Goal: Task Accomplishment & Management: Use online tool/utility

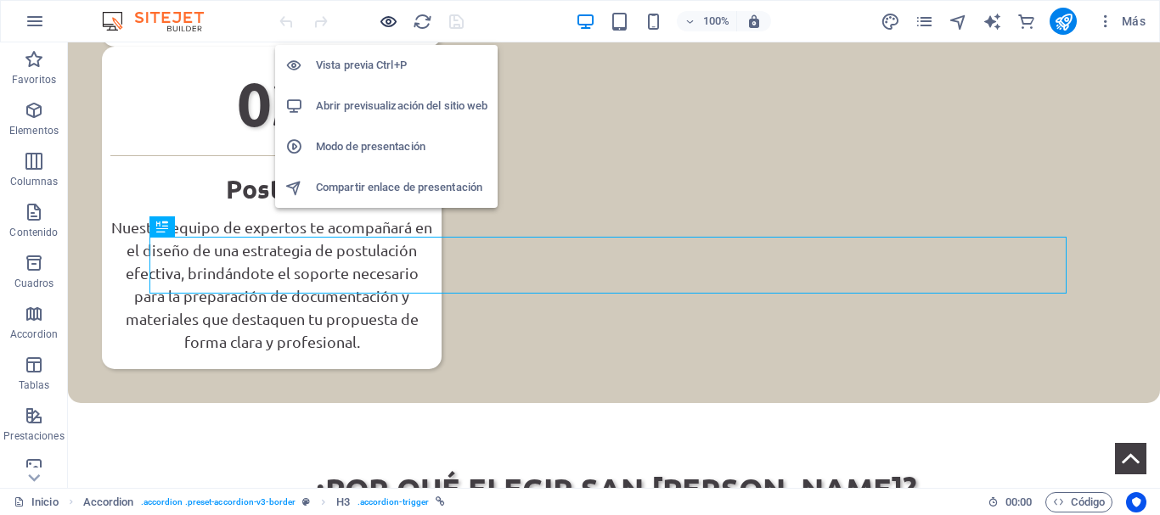
click at [385, 25] on icon "button" at bounding box center [389, 22] width 20 height 20
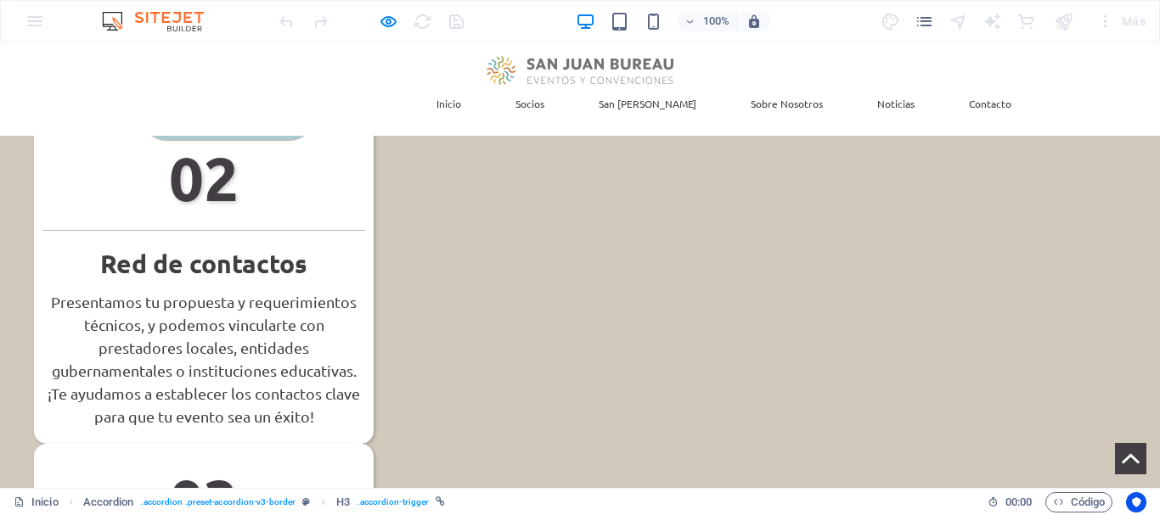
scroll to position [905, 0]
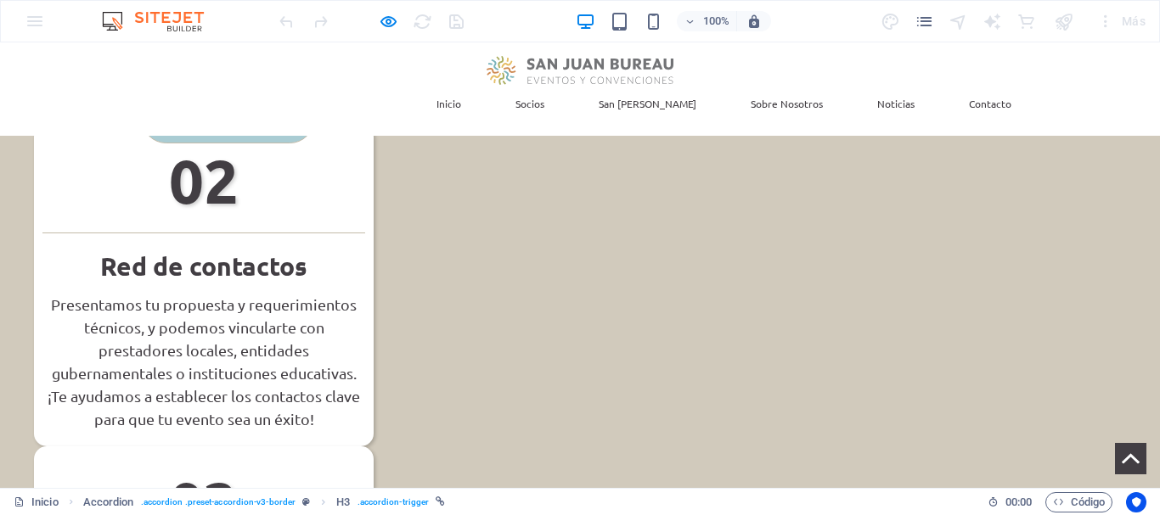
click at [558, 85] on link "Socios" at bounding box center [530, 103] width 56 height 37
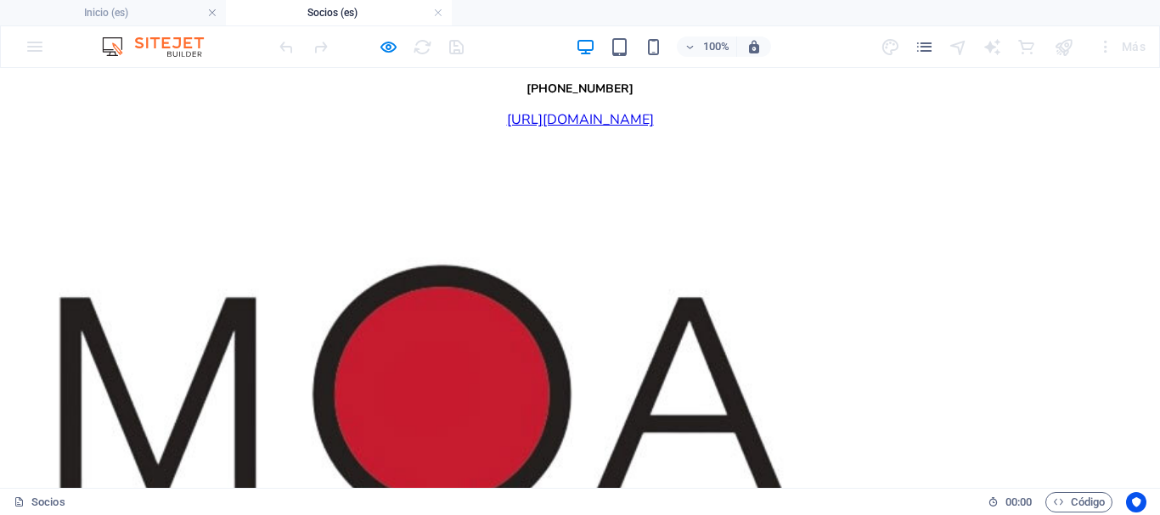
scroll to position [4892, 0]
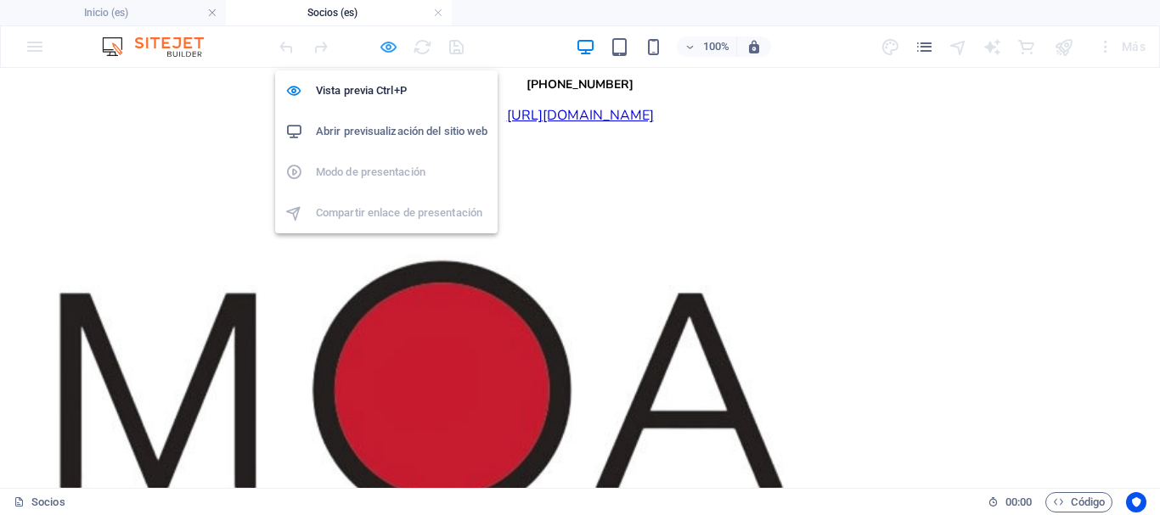
click at [385, 47] on icon "button" at bounding box center [389, 47] width 20 height 20
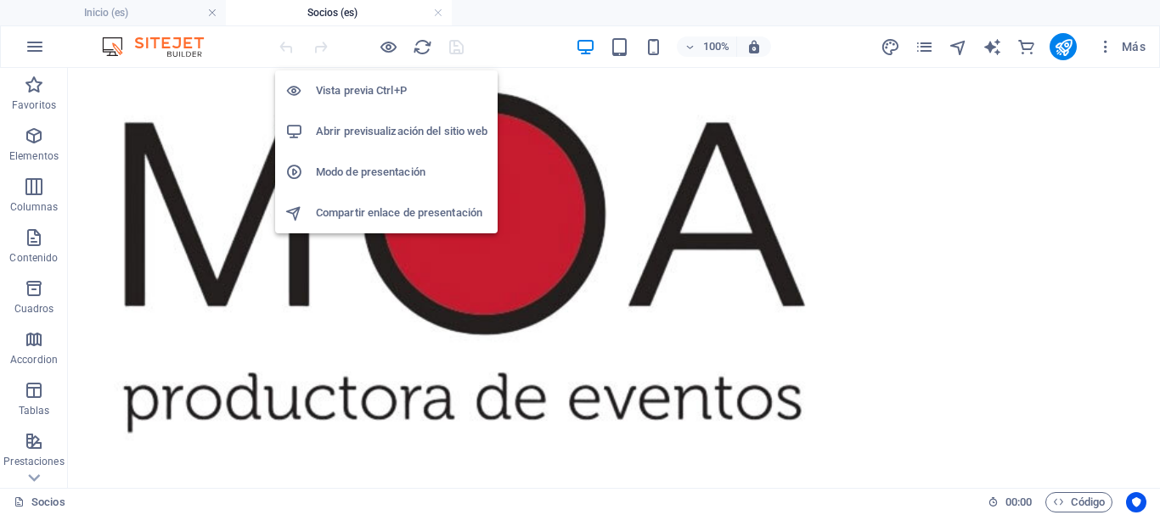
scroll to position [4790, 0]
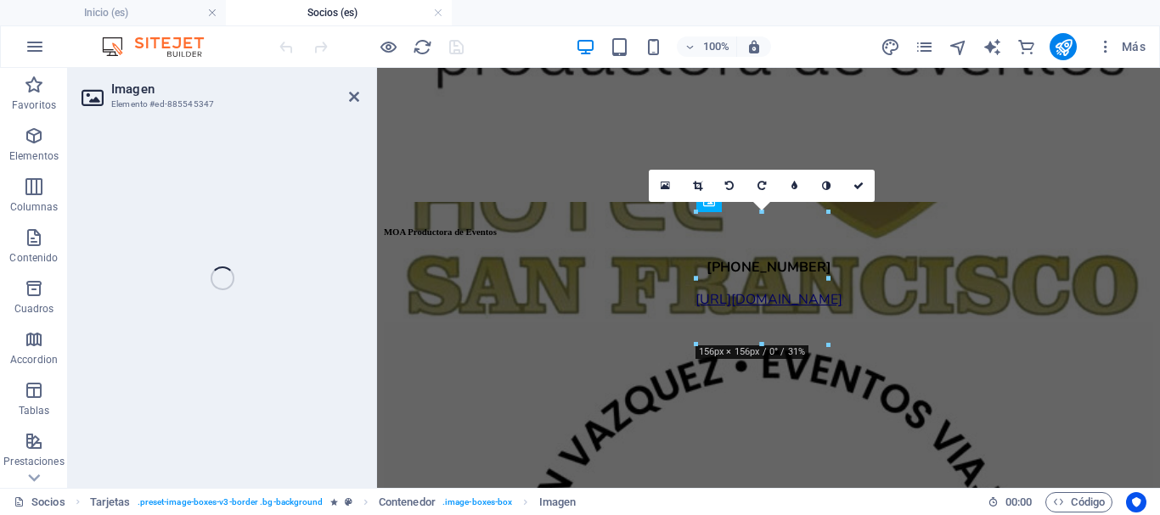
select select "%"
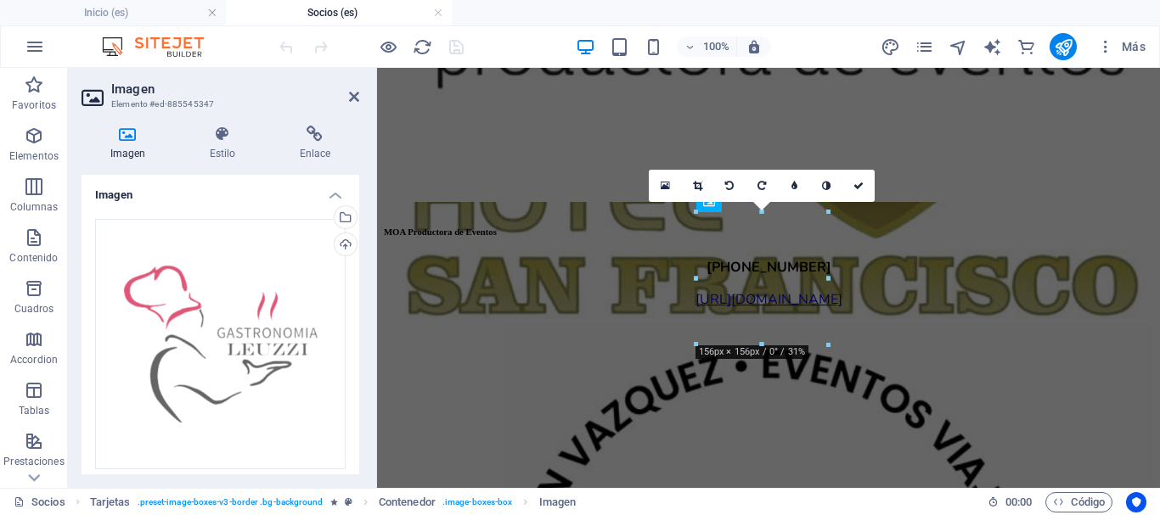
scroll to position [3943, 0]
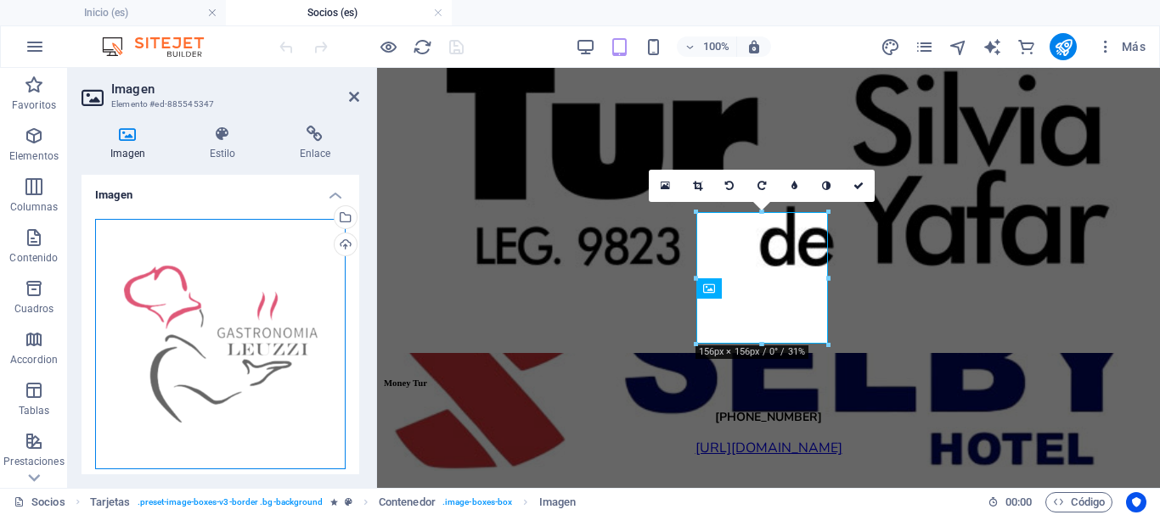
click at [231, 314] on div "Arrastra archivos aquí, haz clic para escoger archivos o selecciona archivos de…" at bounding box center [220, 344] width 250 height 250
click at [231, 314] on body "San [PERSON_NAME] Bureau Inicio (es) Socios (es) Favoritos Elementos Columnas C…" at bounding box center [580, 257] width 1160 height 515
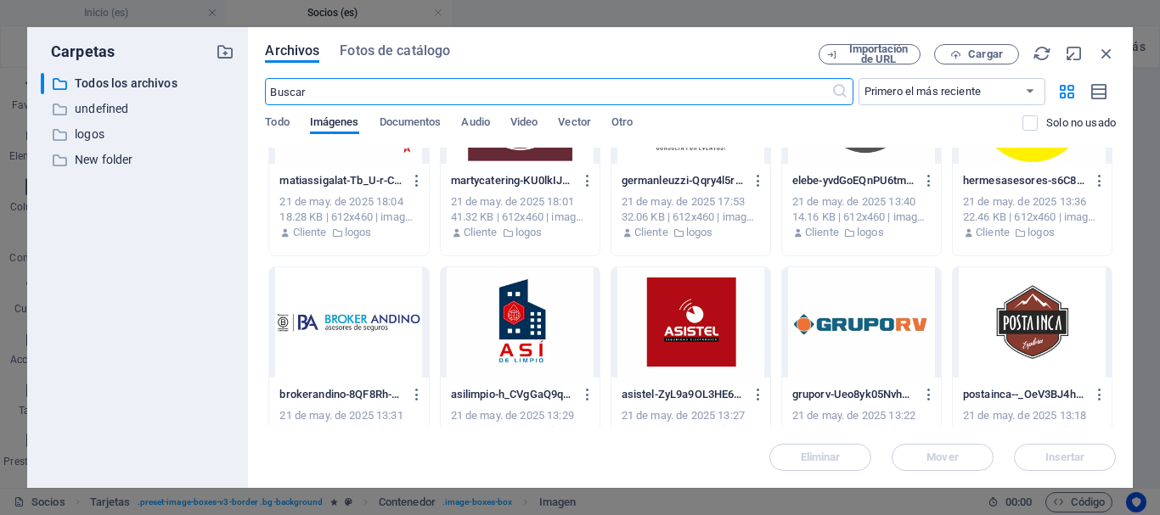
scroll to position [4074, 0]
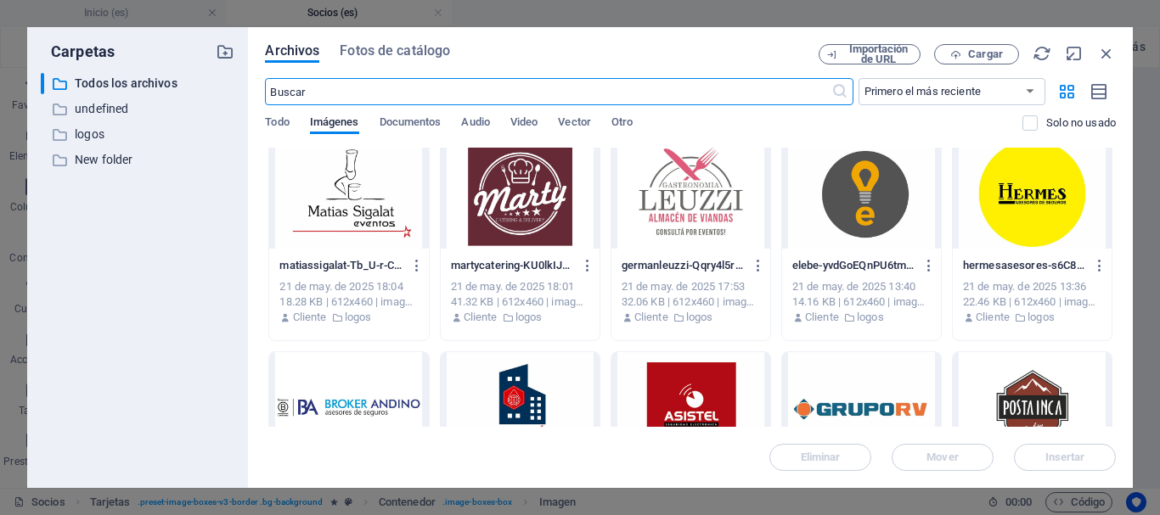
click at [675, 196] on div at bounding box center [690, 193] width 159 height 110
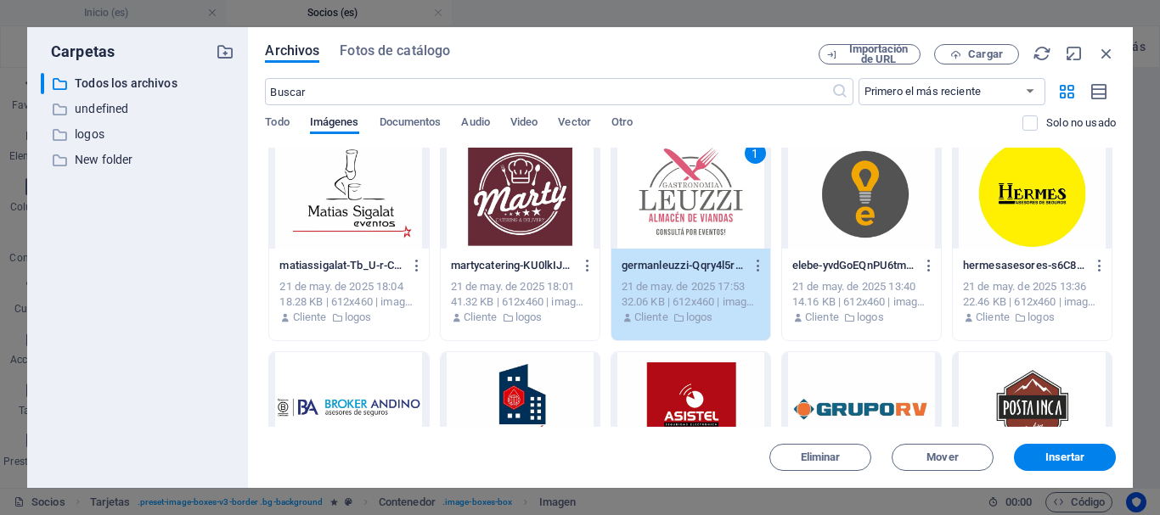
click at [1070, 443] on div "Eliminar Mover Insertar" at bounding box center [690, 449] width 851 height 44
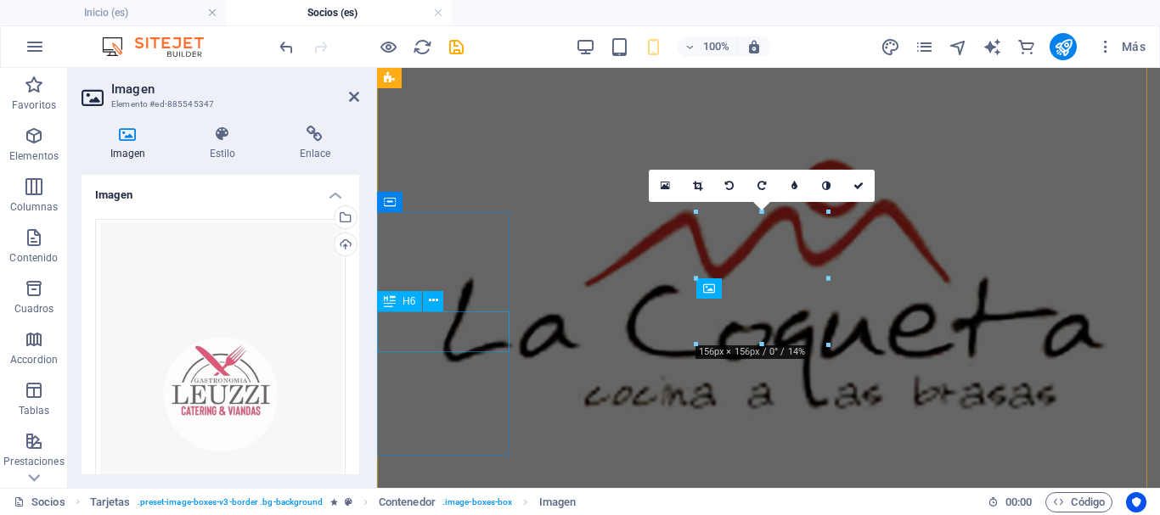
scroll to position [3943, 0]
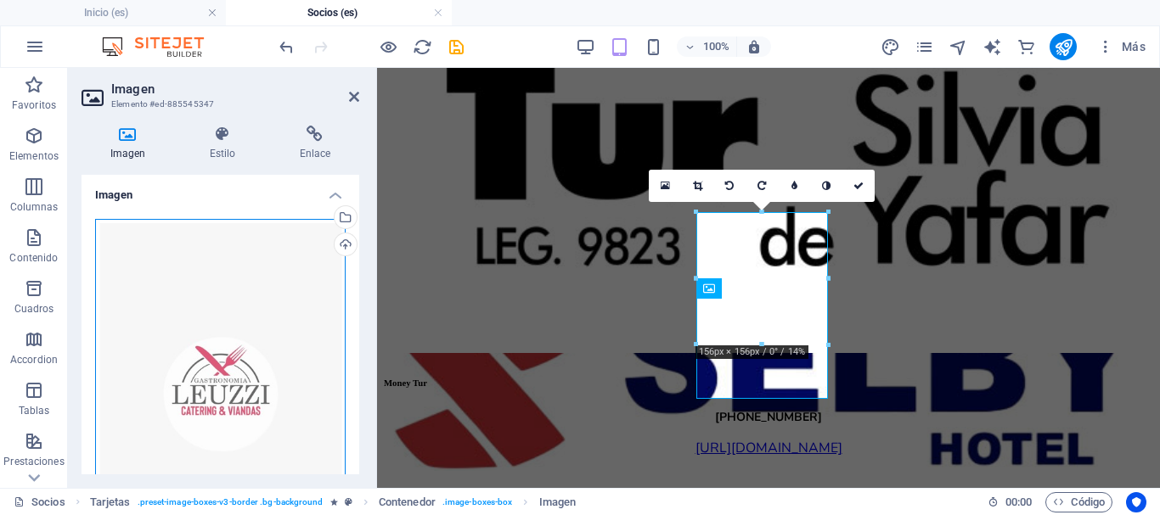
click at [250, 352] on div "Arrastra archivos aquí, haz clic para escoger archivos o selecciona archivos de…" at bounding box center [220, 394] width 250 height 351
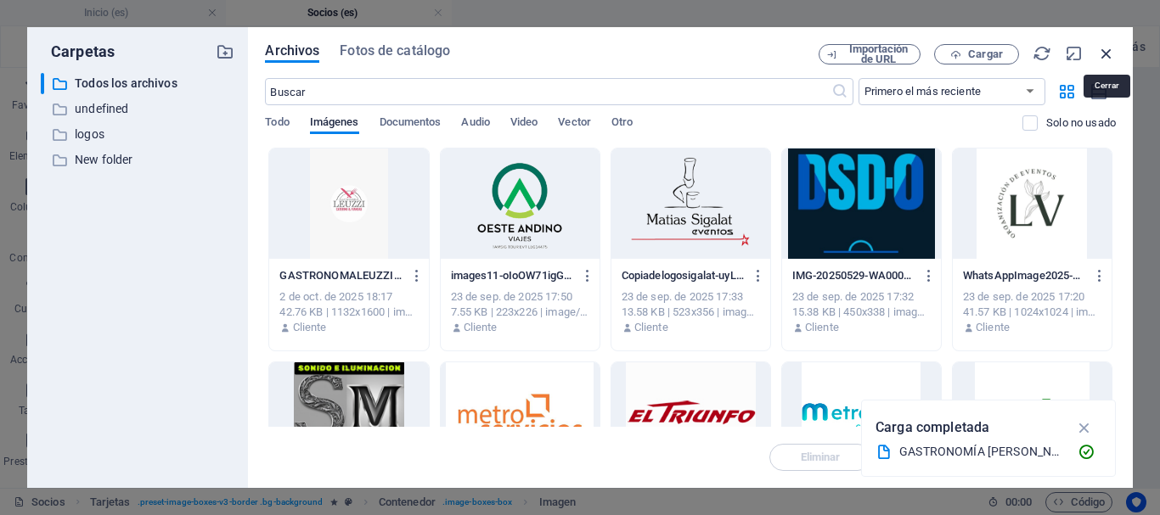
click at [1100, 55] on icon "button" at bounding box center [1106, 53] width 19 height 19
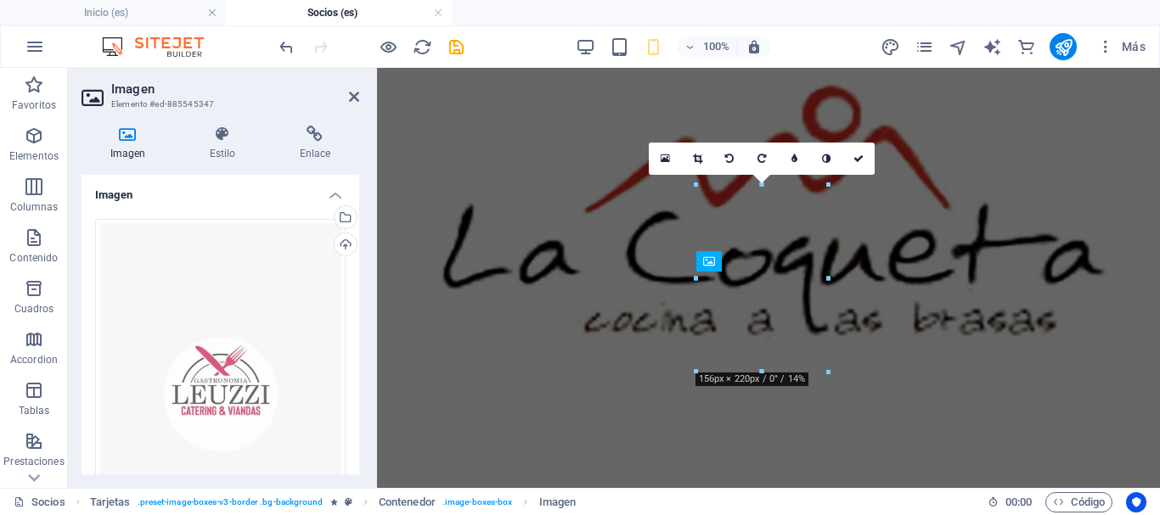
scroll to position [3970, 0]
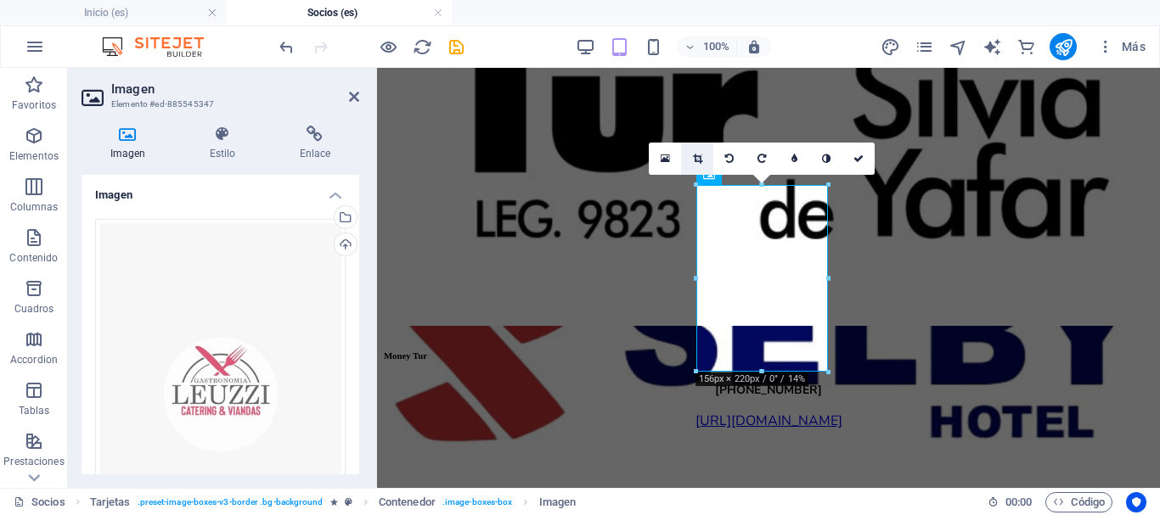
click at [697, 155] on icon at bounding box center [697, 159] width 9 height 10
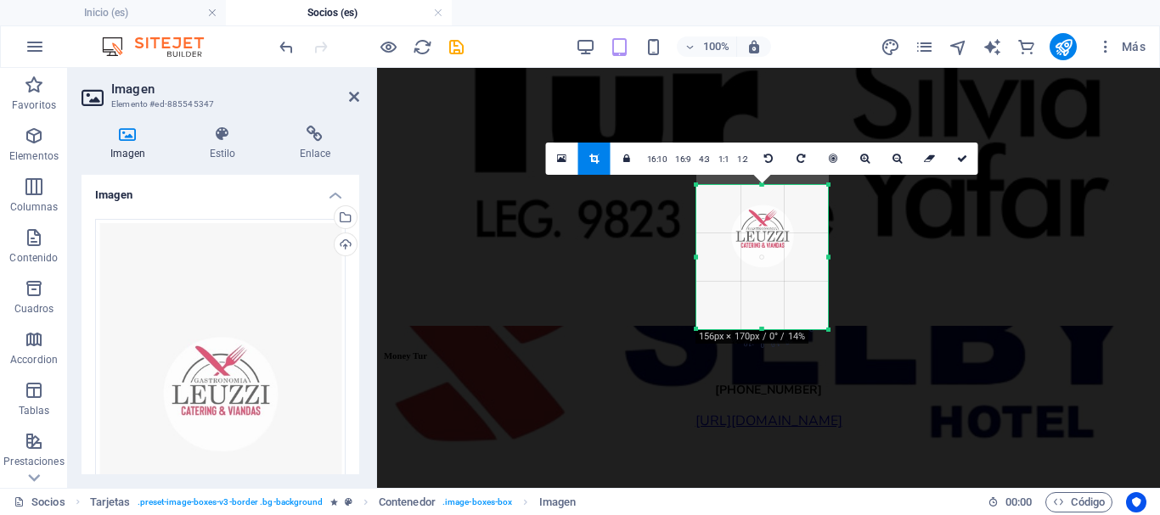
drag, startPoint x: 763, startPoint y: 182, endPoint x: 767, endPoint y: 225, distance: 42.7
click at [767, 225] on div "180 170 160 150 140 130 120 110 100 90 80 70 60 50 40 30 20 10 0 -10 -20 -30 -4…" at bounding box center [762, 257] width 132 height 144
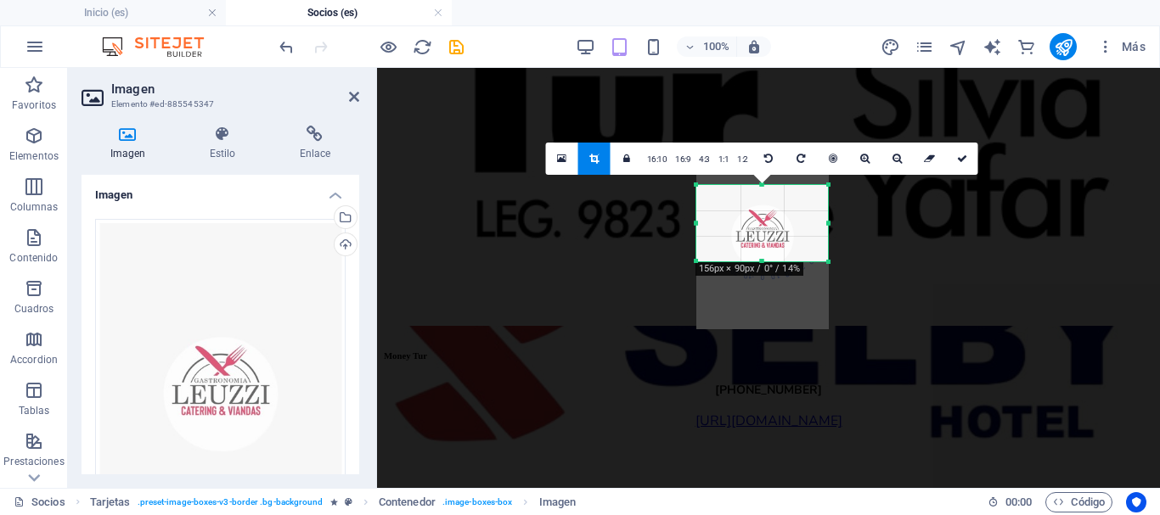
drag, startPoint x: 761, startPoint y: 331, endPoint x: 761, endPoint y: 263, distance: 67.9
click at [761, 263] on div at bounding box center [762, 262] width 132 height 6
click at [761, 189] on div "180 170 160 150 140 130 120 110 100 90 80 70 60 50 40 30 20 10 0 -10 -20 -30 -4…" at bounding box center [762, 220] width 132 height 70
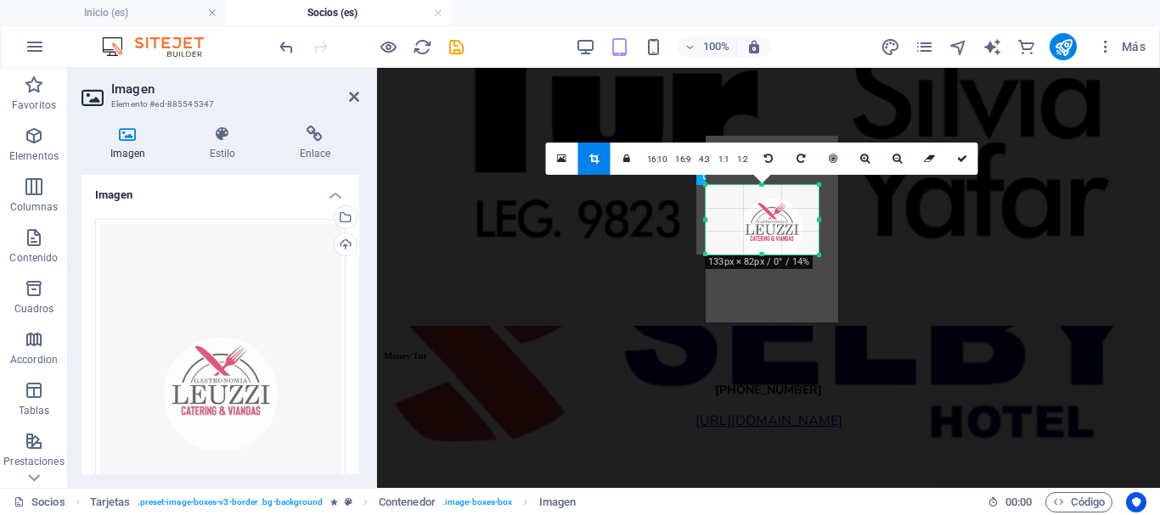
drag, startPoint x: 827, startPoint y: 220, endPoint x: 807, endPoint y: 220, distance: 19.5
click at [807, 220] on div "180 170 160 150 140 130 120 110 100 90 80 70 60 50 40 30 20 10 0 -10 -20 -30 -4…" at bounding box center [761, 220] width 113 height 70
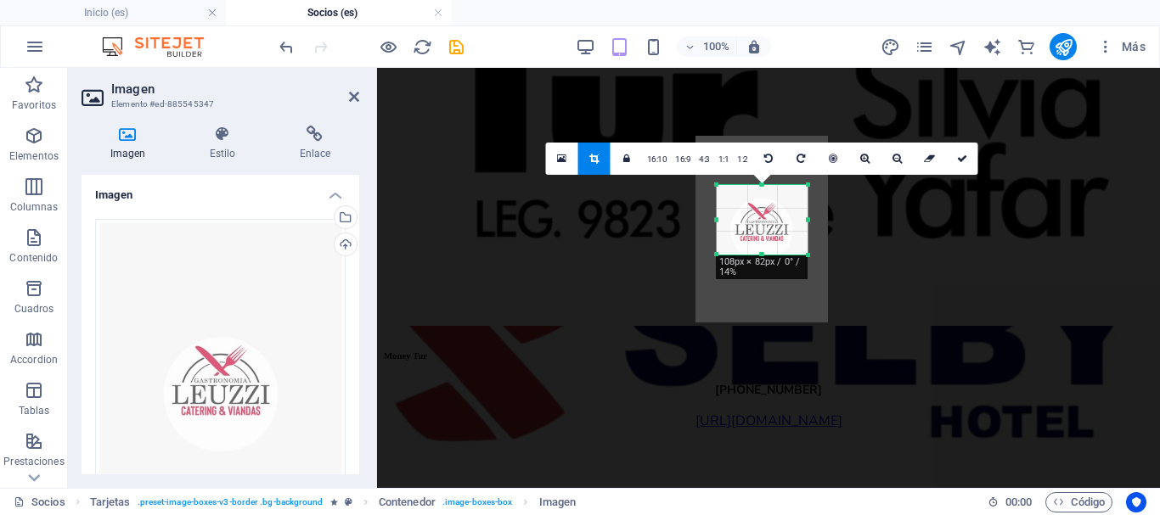
drag, startPoint x: 704, startPoint y: 222, endPoint x: 725, endPoint y: 222, distance: 21.2
click at [725, 222] on div "180 170 160 150 140 130 120 110 100 90 80 70 60 50 40 30 20 10 0 -10 -20 -30 -4…" at bounding box center [762, 220] width 92 height 70
click at [957, 160] on icon at bounding box center [962, 159] width 10 height 10
type input "107"
select select "px"
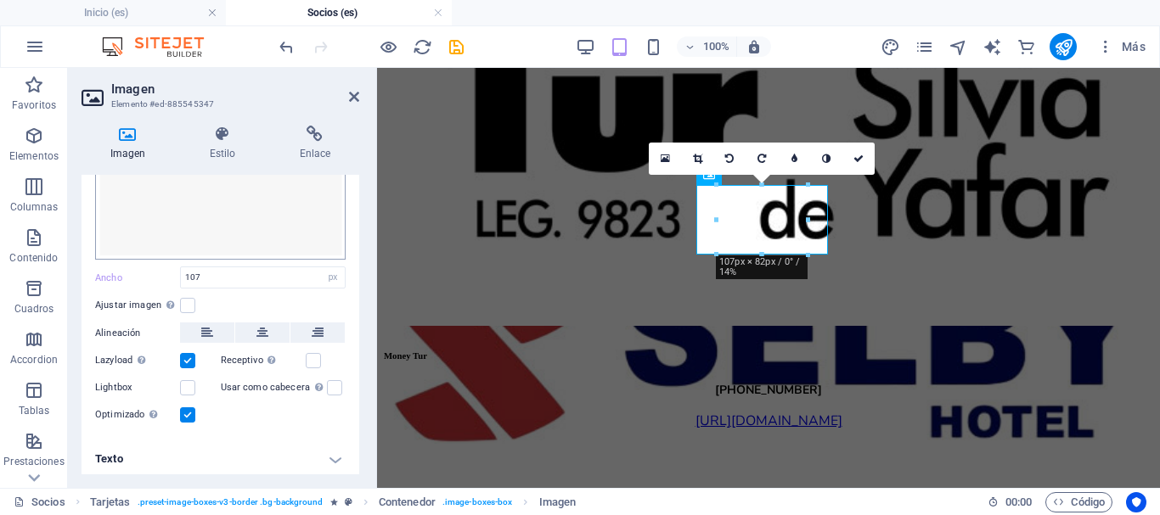
scroll to position [310, 0]
click at [230, 276] on input "107" at bounding box center [263, 277] width 164 height 20
click at [456, 42] on icon "save" at bounding box center [456, 47] width 20 height 20
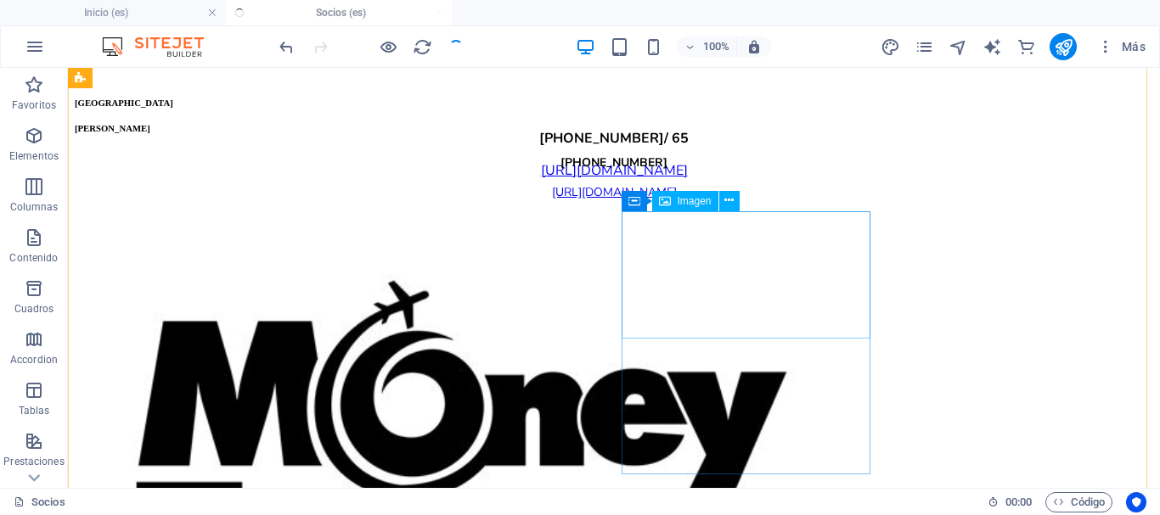
scroll to position [4746, 0]
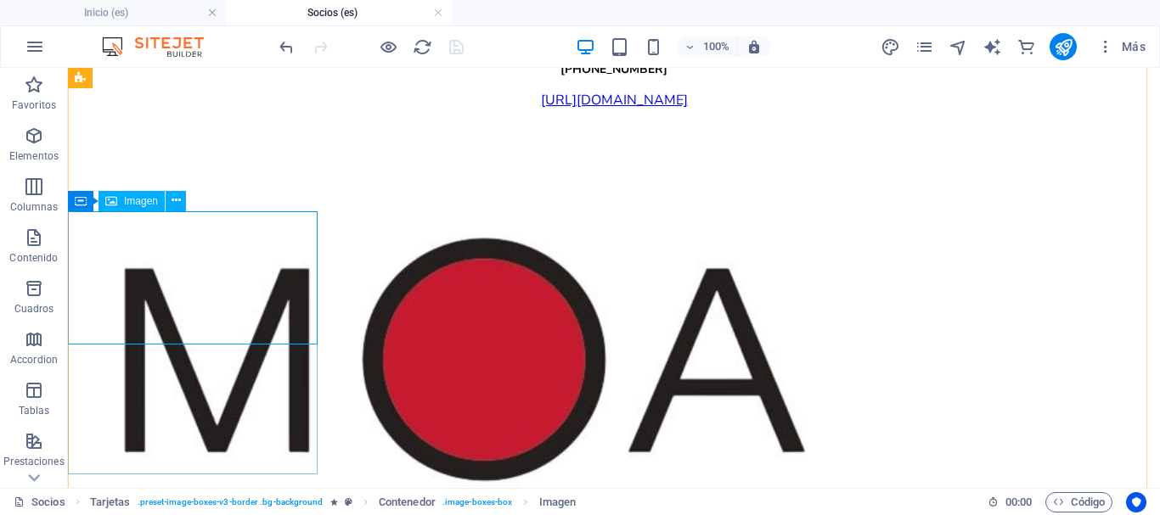
select select "px"
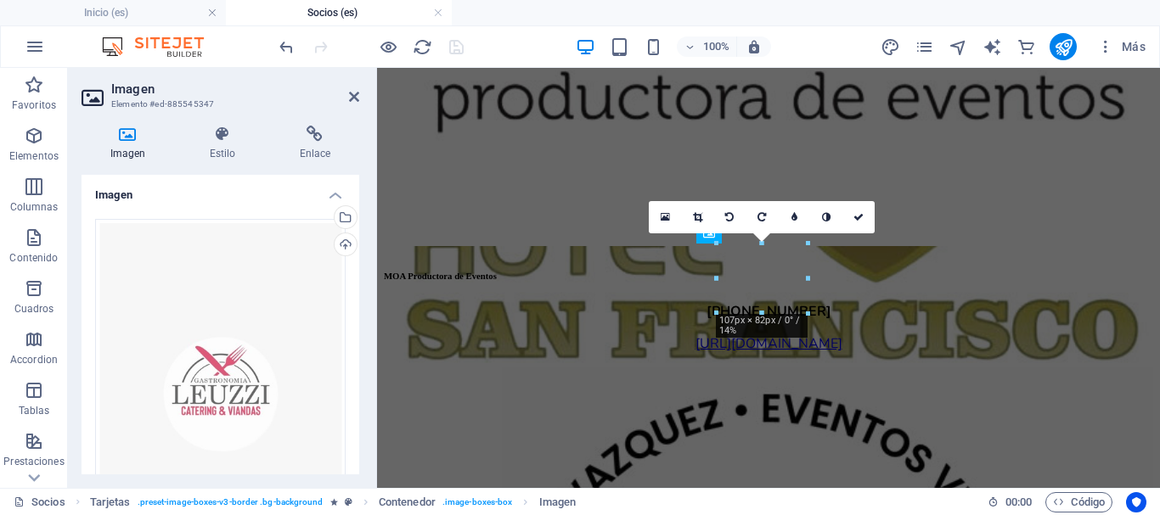
scroll to position [3998, 0]
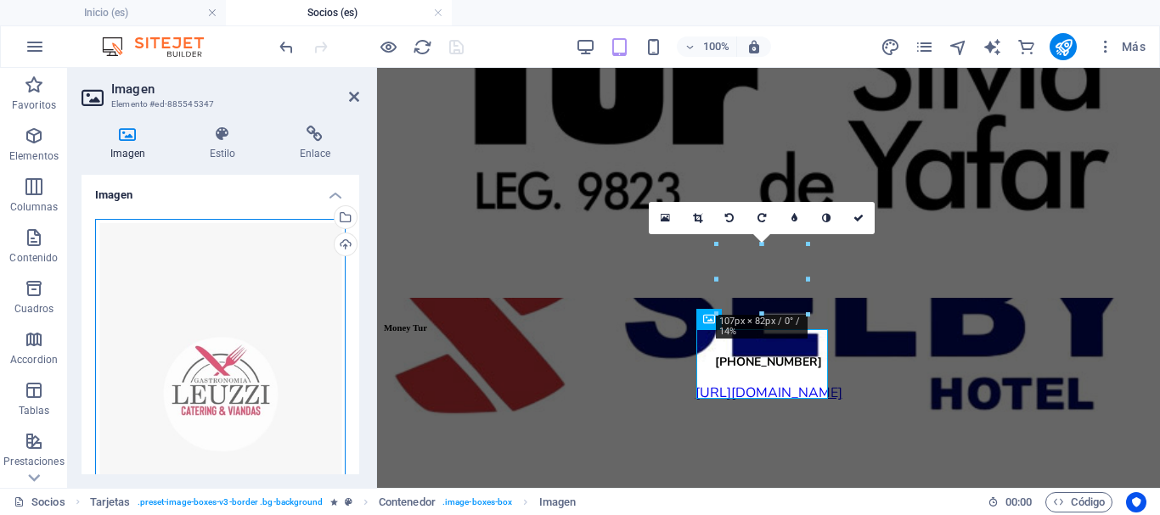
click at [200, 328] on div "Arrastra archivos aquí, haz clic para escoger archivos o selecciona archivos de…" at bounding box center [220, 394] width 250 height 351
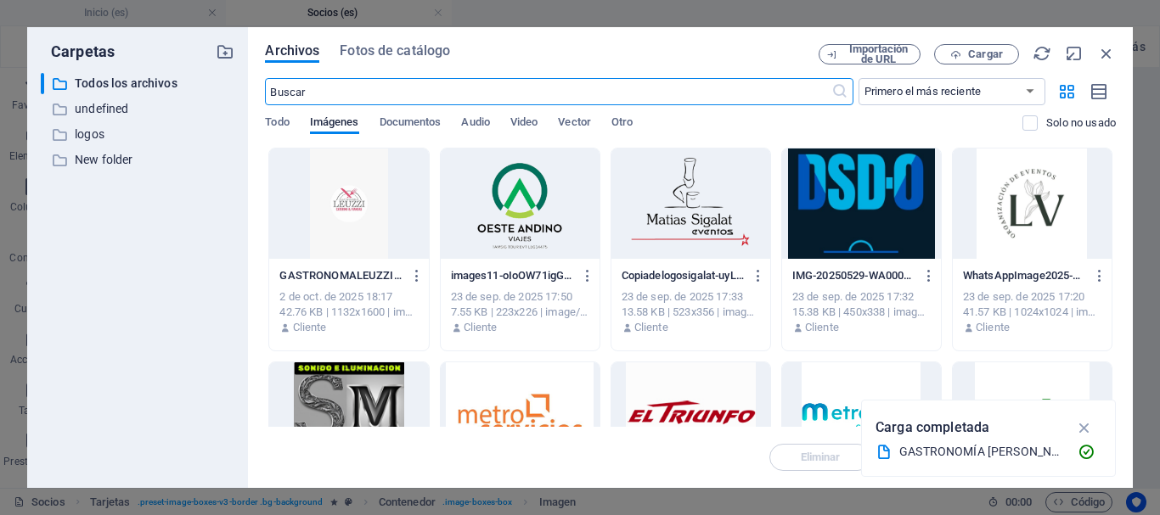
scroll to position [21172, 0]
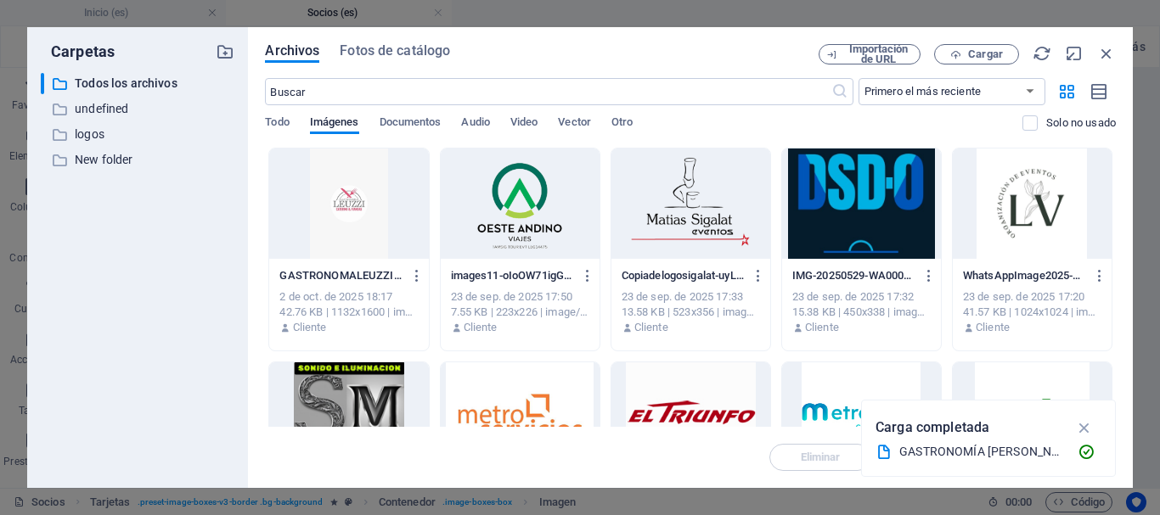
click at [357, 199] on div at bounding box center [348, 204] width 159 height 110
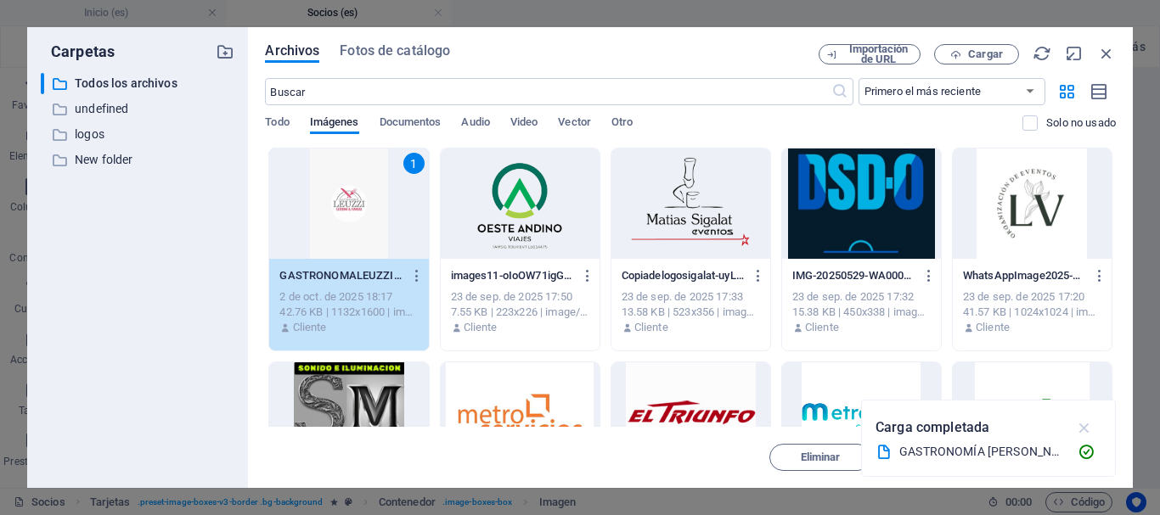
click at [1086, 425] on icon "button" at bounding box center [1085, 427] width 20 height 19
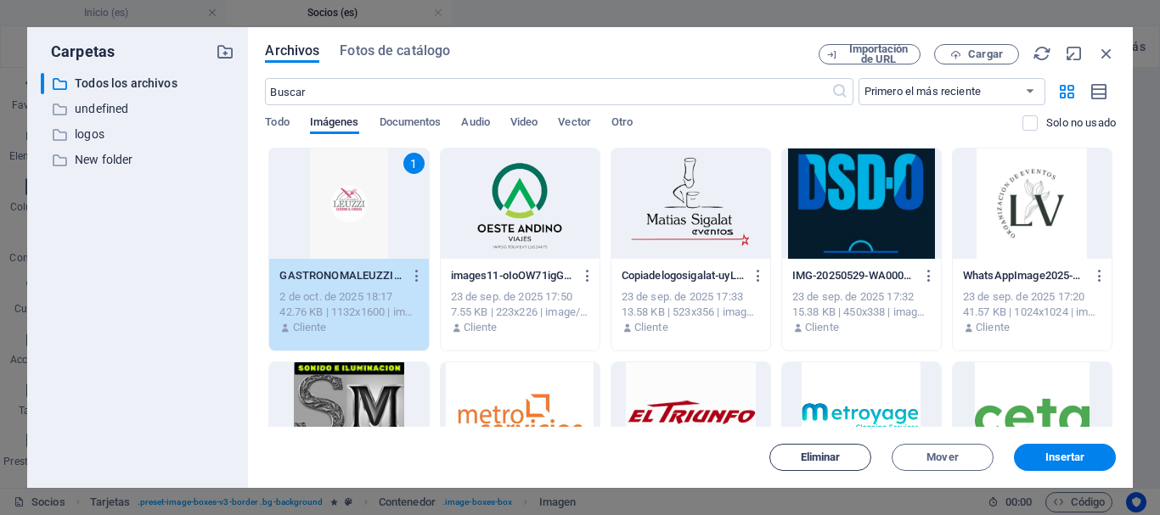
click at [828, 460] on span "Eliminar" at bounding box center [820, 457] width 40 height 10
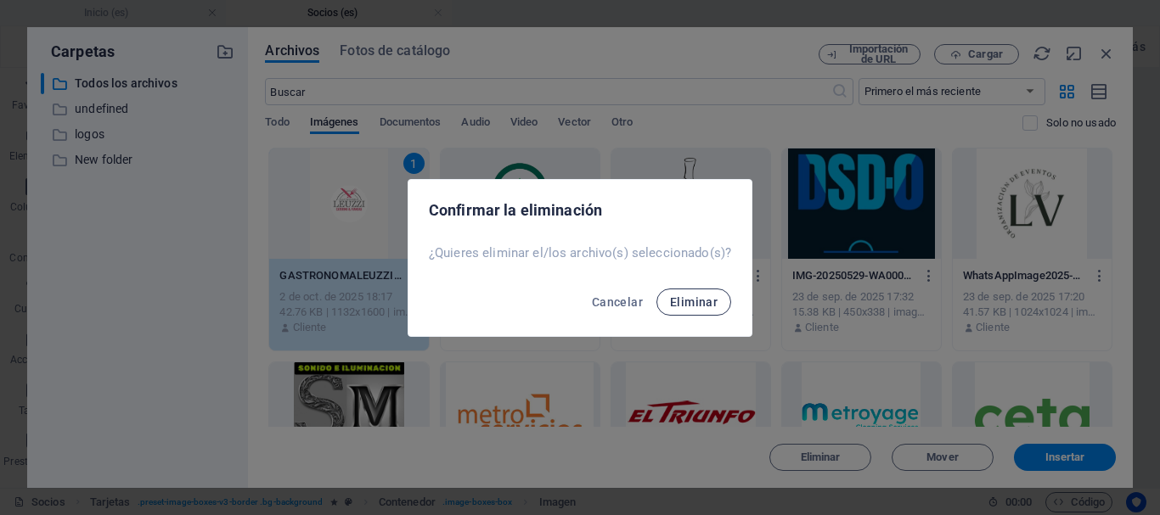
click at [701, 303] on span "Eliminar" at bounding box center [694, 302] width 48 height 14
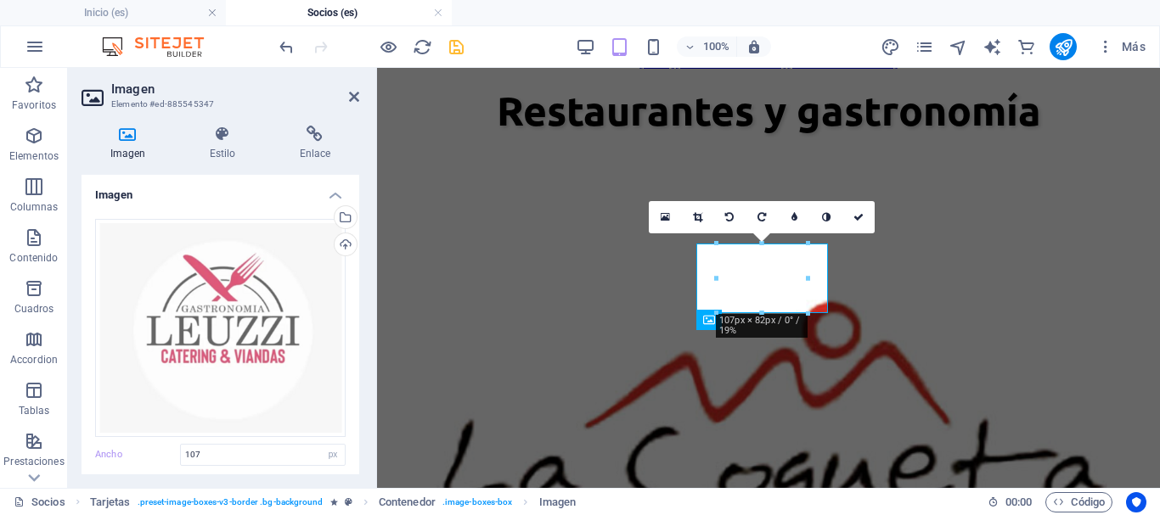
scroll to position [3911, 0]
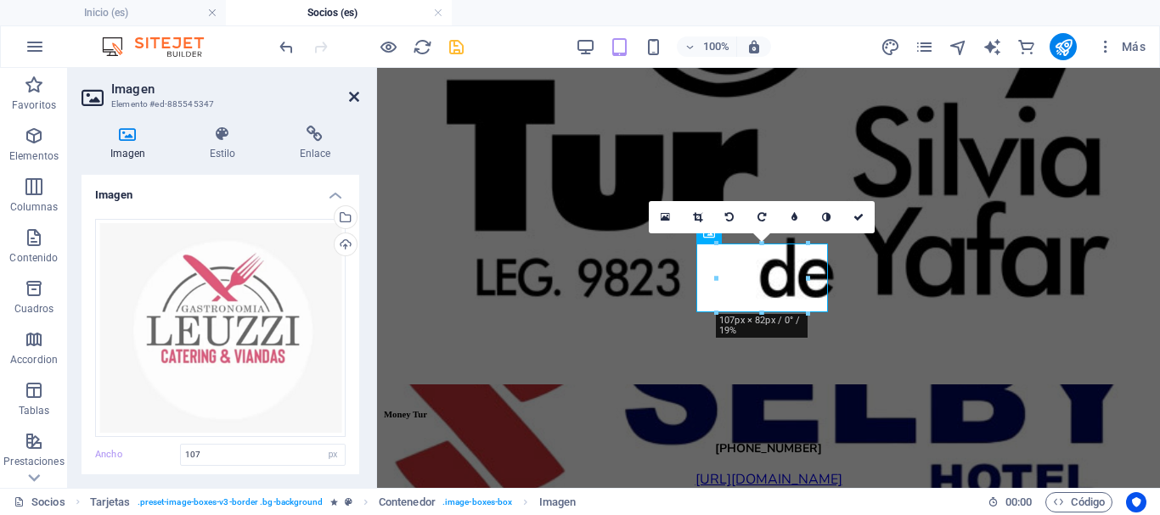
click at [357, 98] on icon at bounding box center [354, 97] width 10 height 14
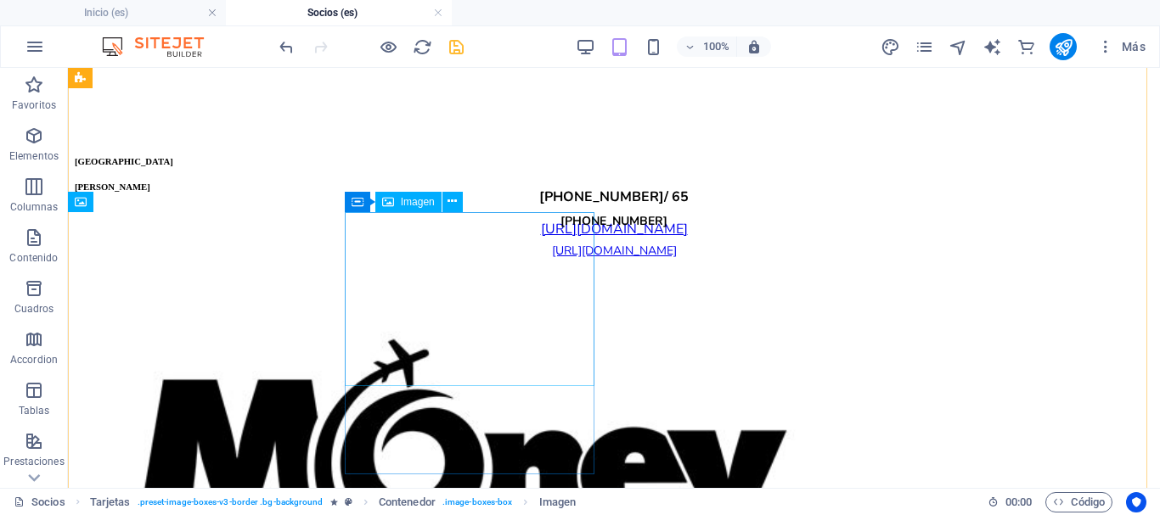
scroll to position [4745, 0]
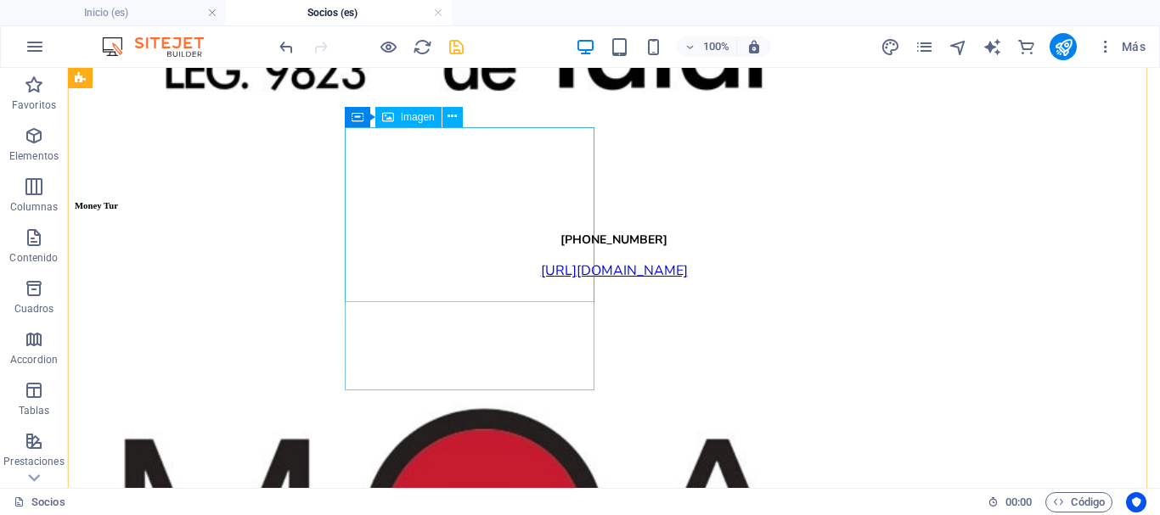
scroll to position [4830, 0]
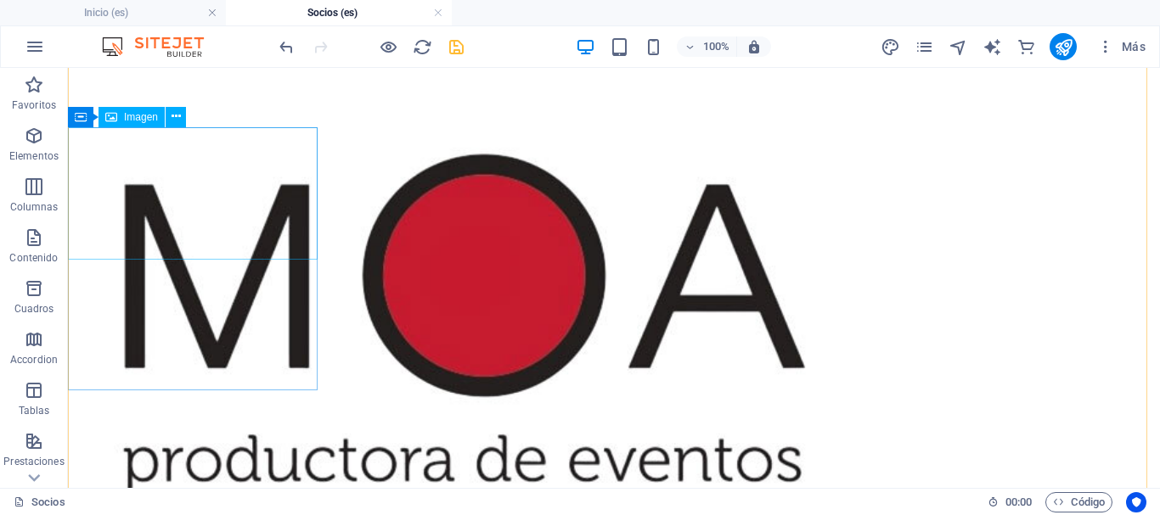
select select "px"
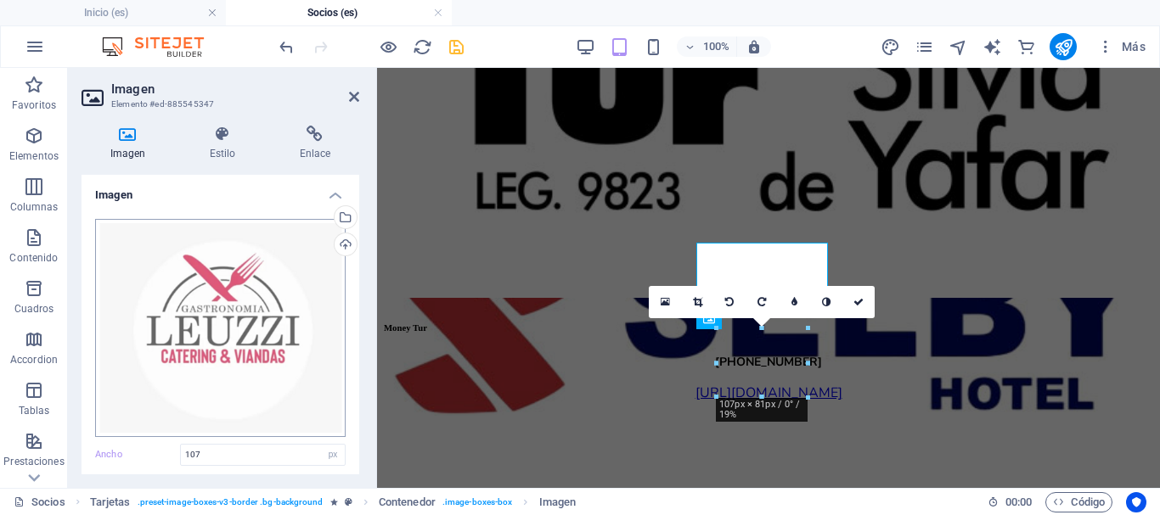
scroll to position [3912, 0]
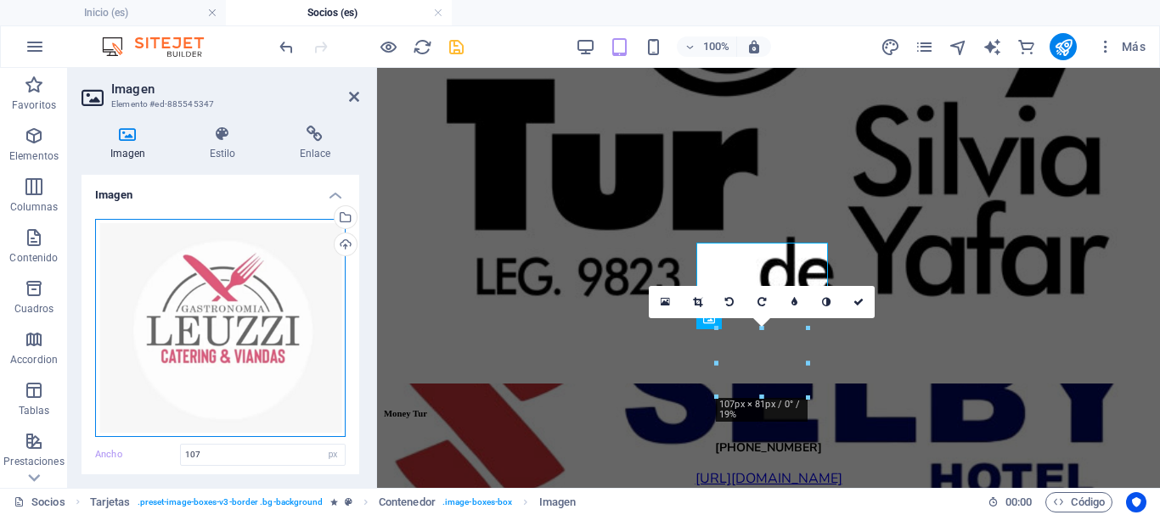
click at [233, 332] on div "Arrastra archivos aquí, haz clic para escoger archivos o selecciona archivos de…" at bounding box center [220, 328] width 250 height 218
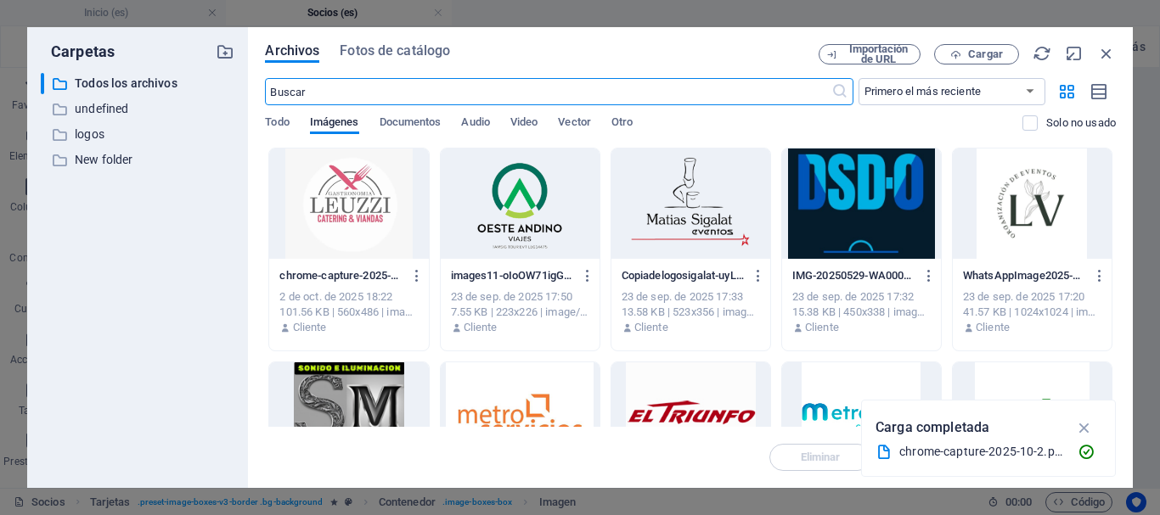
scroll to position [21171, 0]
click at [339, 194] on div at bounding box center [348, 204] width 159 height 110
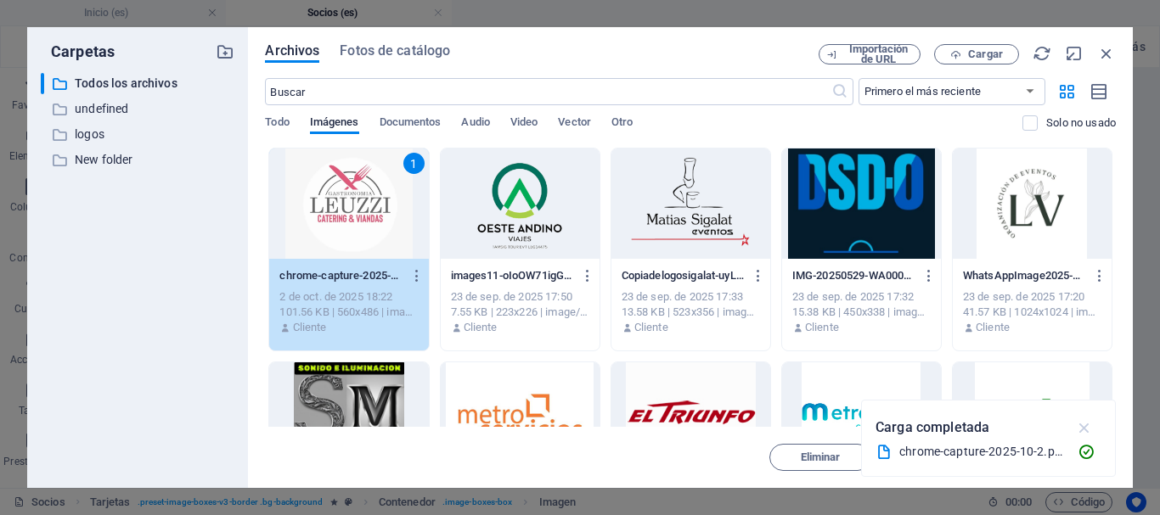
click at [1085, 425] on icon "button" at bounding box center [1085, 427] width 20 height 19
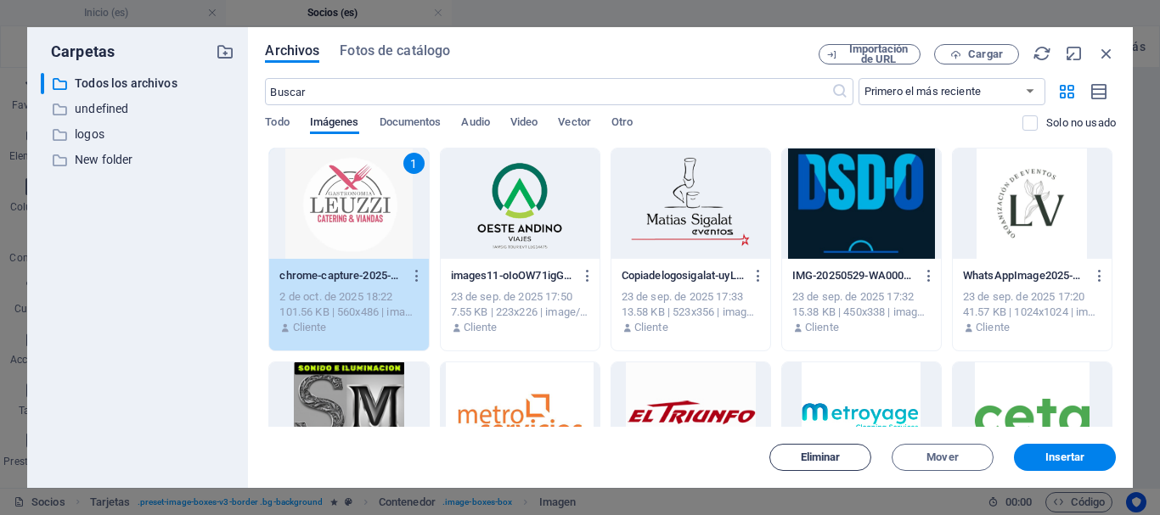
click at [789, 465] on button "Eliminar" at bounding box center [820, 457] width 102 height 27
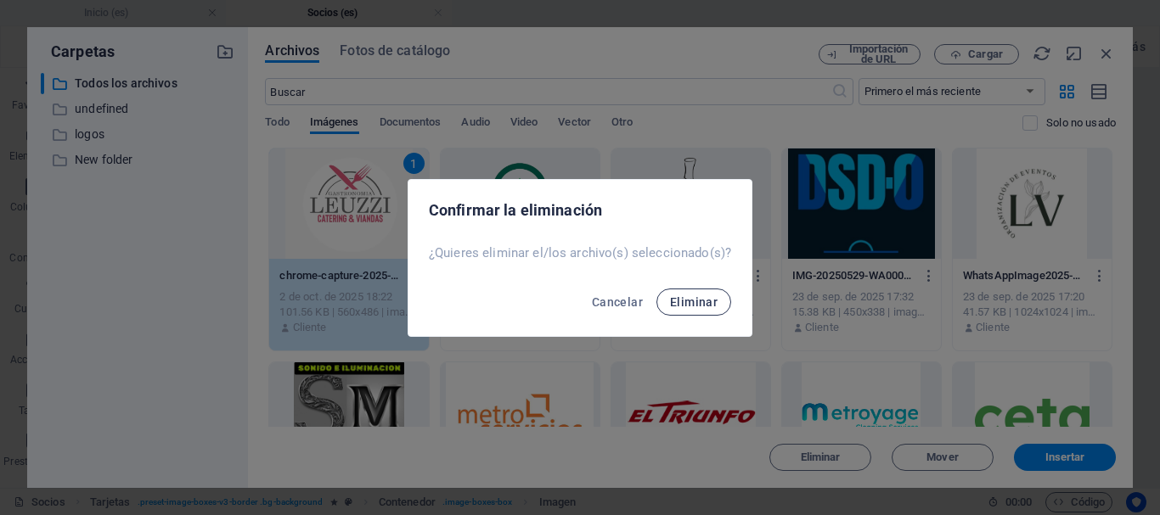
click at [685, 304] on span "Eliminar" at bounding box center [694, 302] width 48 height 14
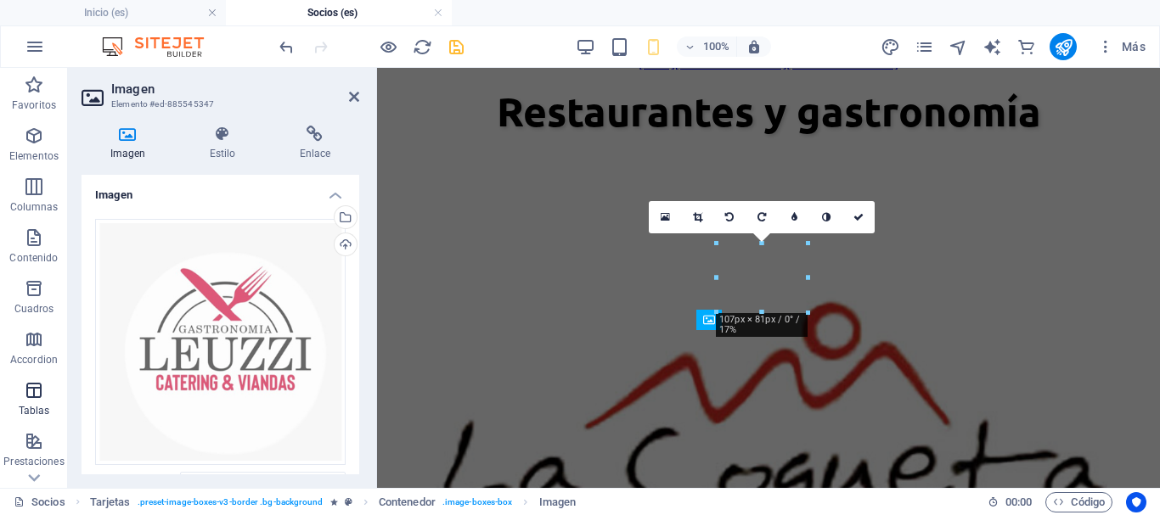
scroll to position [3911, 0]
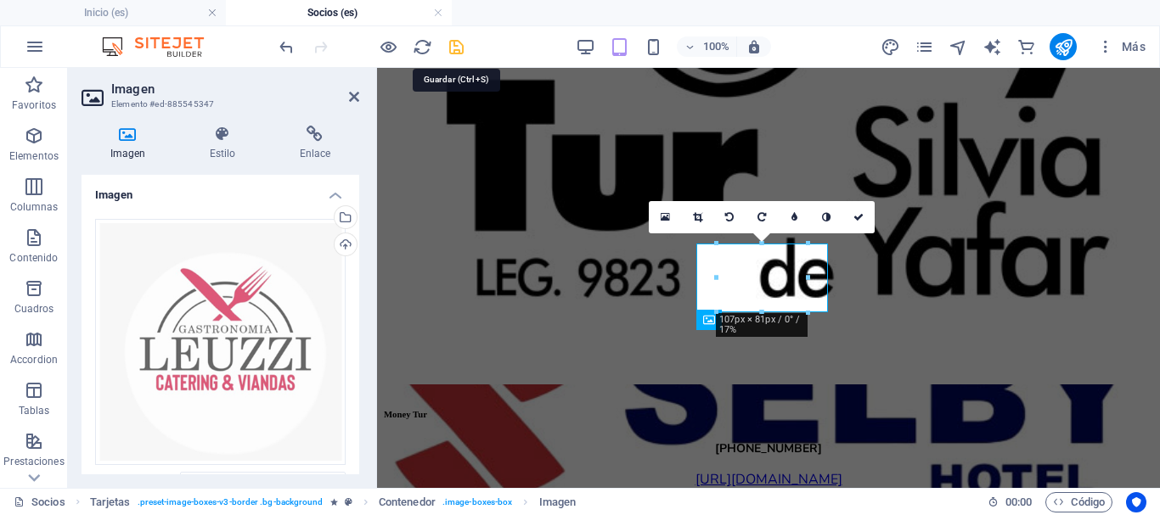
drag, startPoint x: 343, startPoint y: 11, endPoint x: 454, endPoint y: 44, distance: 116.0
click at [454, 44] on icon "save" at bounding box center [456, 47] width 20 height 20
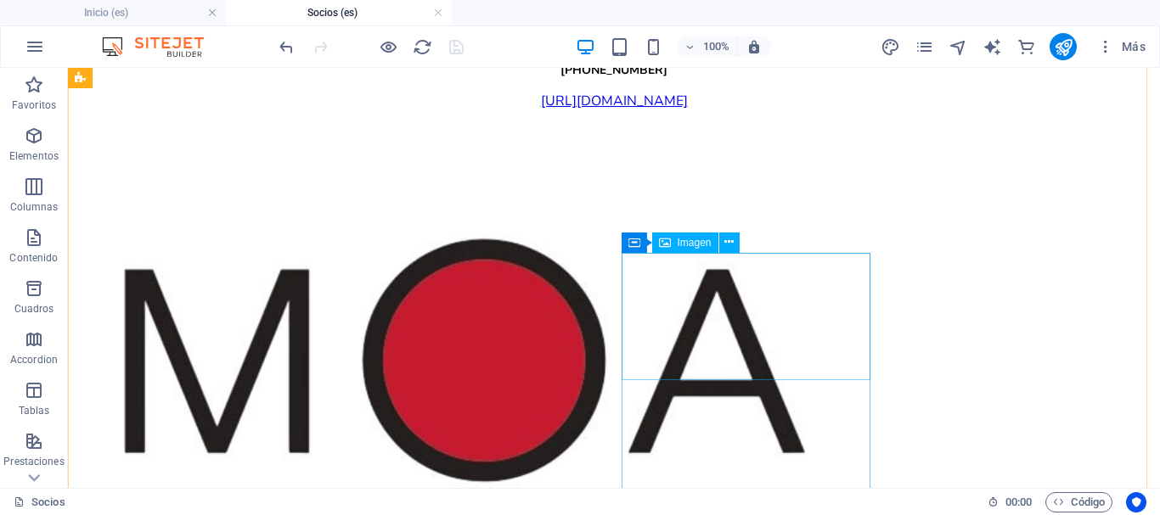
scroll to position [4405, 0]
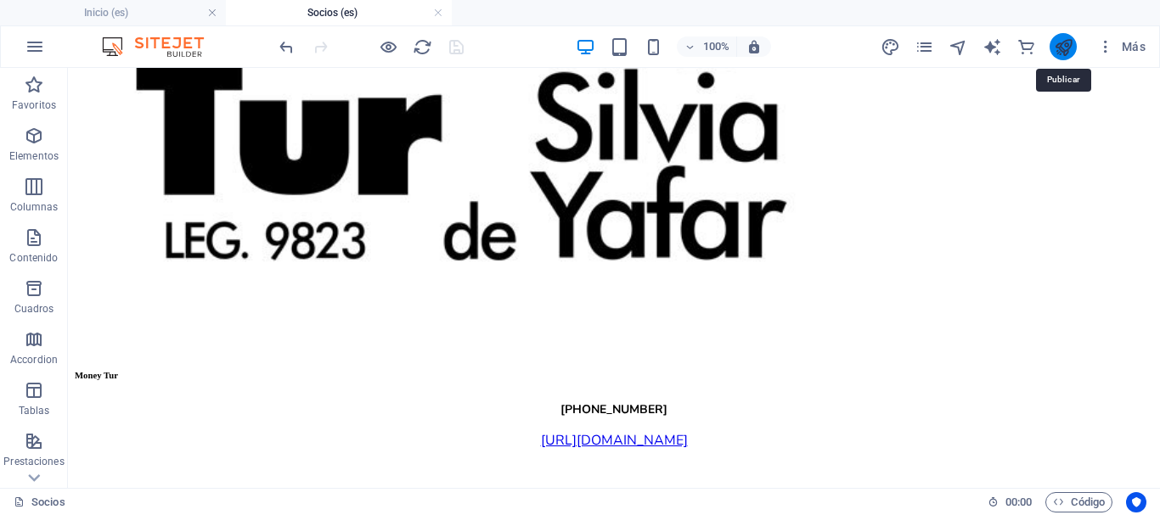
click at [1057, 43] on icon "publish" at bounding box center [1063, 47] width 20 height 20
